Goal: Navigation & Orientation: Find specific page/section

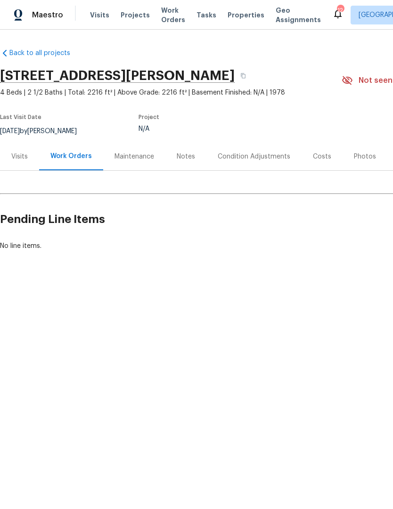
click at [19, 156] on div "Visits" at bounding box center [19, 156] width 16 height 9
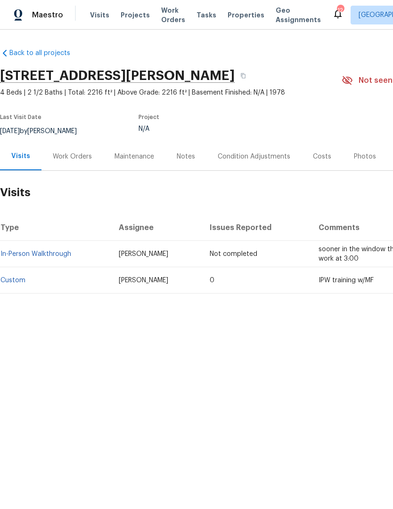
click at [55, 254] on link "In-Person Walkthrough" at bounding box center [35, 254] width 71 height 7
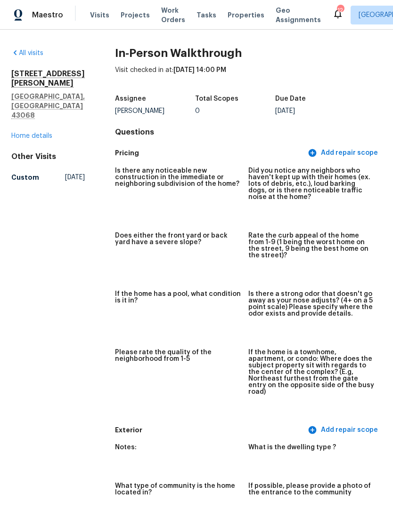
click at [95, 18] on span "Visits" at bounding box center [99, 14] width 19 height 9
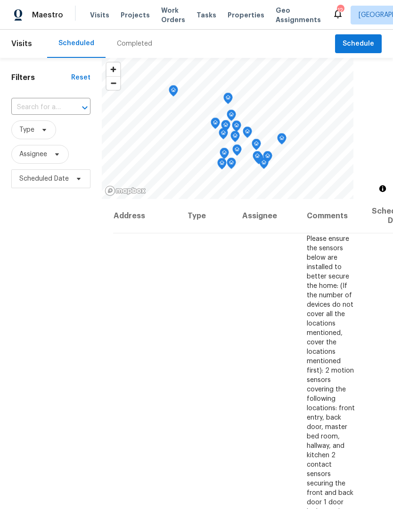
click at [134, 17] on span "Projects" at bounding box center [134, 14] width 29 height 9
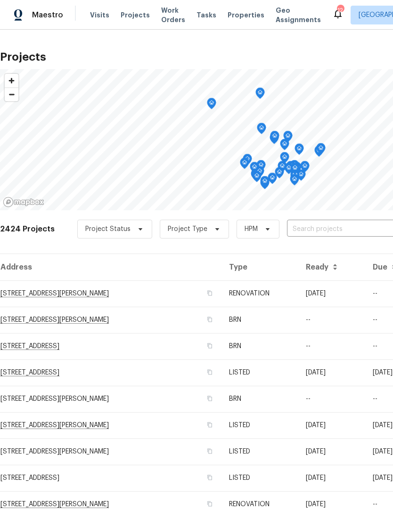
click at [238, 14] on span "Properties" at bounding box center [245, 14] width 37 height 9
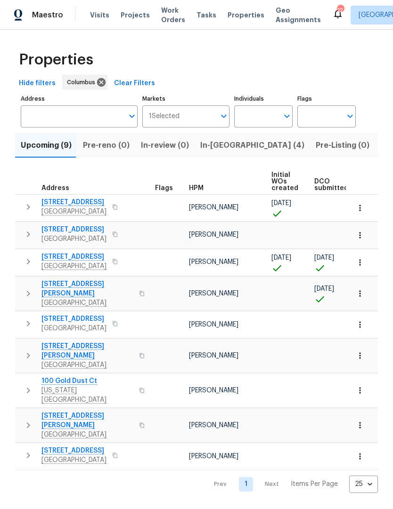
click at [39, 13] on span "Maestro" at bounding box center [47, 14] width 31 height 9
